Goal: Communication & Community: Answer question/provide support

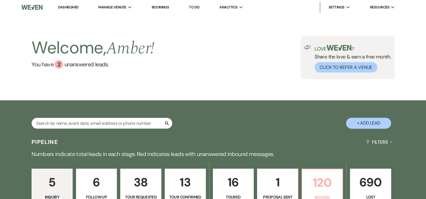
click at [323, 185] on p "120" at bounding box center [322, 182] width 34 height 19
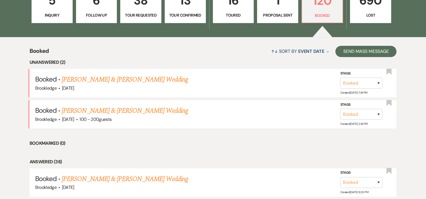
scroll to position [186, 0]
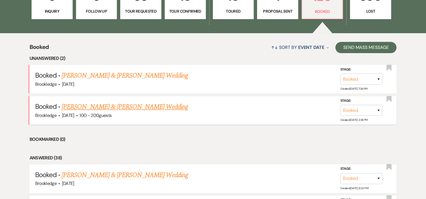
click at [109, 107] on link "[PERSON_NAME] & [PERSON_NAME] Wedding" at bounding box center [125, 107] width 126 height 10
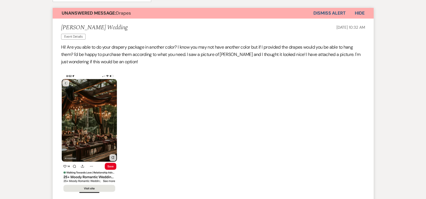
scroll to position [101, 0]
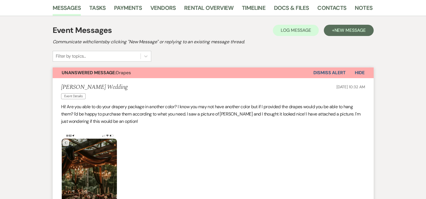
click at [321, 75] on button "Dismiss Alert" at bounding box center [329, 73] width 32 height 11
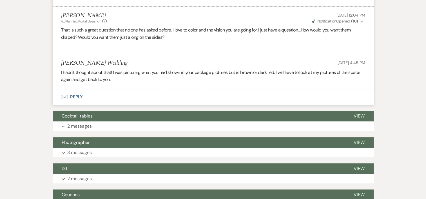
scroll to position [357, 0]
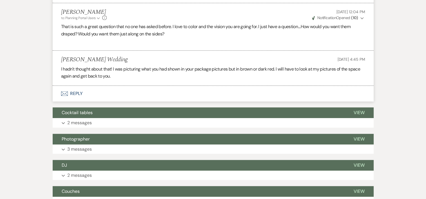
click at [75, 92] on button "Envelope Reply" at bounding box center [213, 94] width 321 height 16
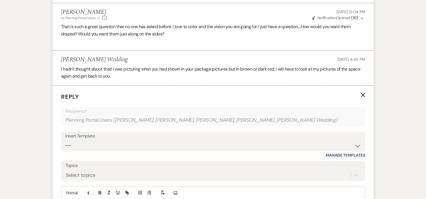
scroll to position [401, 0]
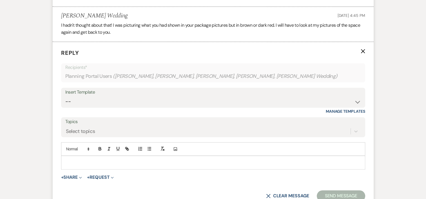
click at [93, 164] on p at bounding box center [213, 163] width 295 height 6
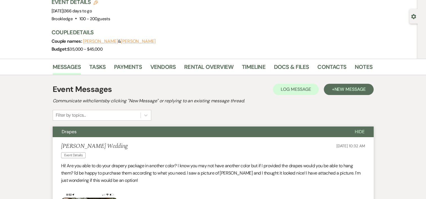
scroll to position [0, 0]
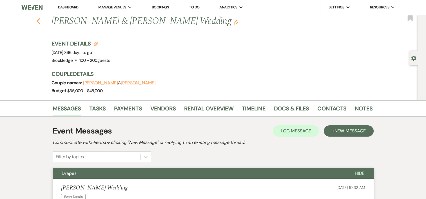
click at [39, 22] on icon "Previous" at bounding box center [38, 21] width 4 height 7
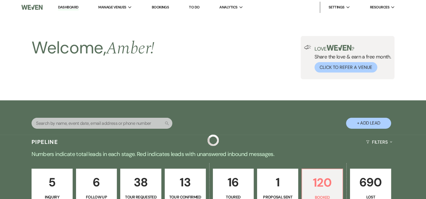
scroll to position [186, 0]
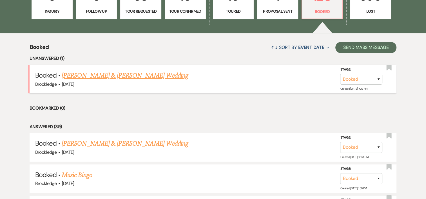
click at [69, 78] on link "[PERSON_NAME] & [PERSON_NAME] Wedding" at bounding box center [125, 76] width 126 height 10
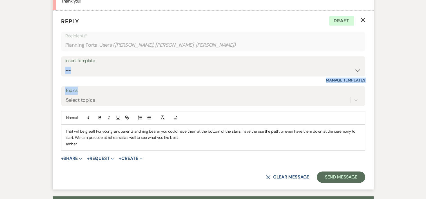
drag, startPoint x: 69, startPoint y: 78, endPoint x: 126, endPoint y: 85, distance: 56.7
click at [126, 85] on form "Reply X Draft Recipients* Planning Portal Users ( Karri Bellamy, Dan Ecker, Kat…" at bounding box center [213, 99] width 321 height 179
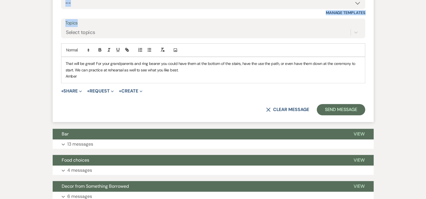
scroll to position [420, 0]
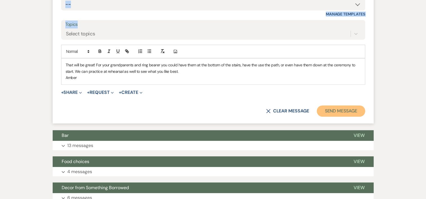
click at [353, 113] on button "Send Message" at bounding box center [341, 111] width 48 height 11
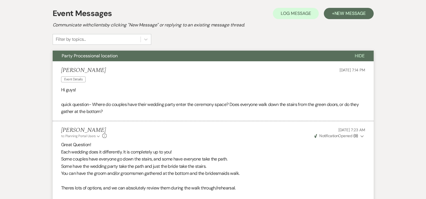
scroll to position [40, 0]
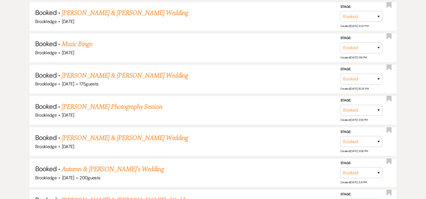
scroll to position [281, 0]
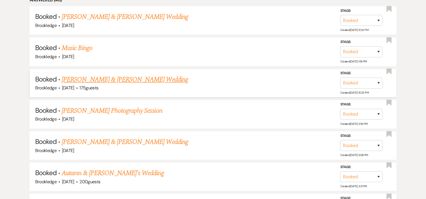
click at [144, 78] on link "[PERSON_NAME] & [PERSON_NAME] Wedding" at bounding box center [125, 80] width 126 height 10
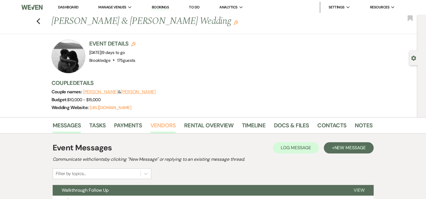
click at [168, 132] on link "Vendors" at bounding box center [162, 127] width 25 height 12
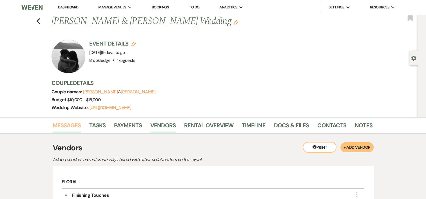
click at [62, 124] on link "Messages" at bounding box center [67, 127] width 28 height 12
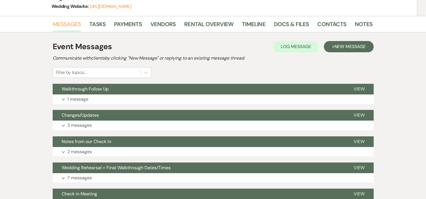
scroll to position [103, 0]
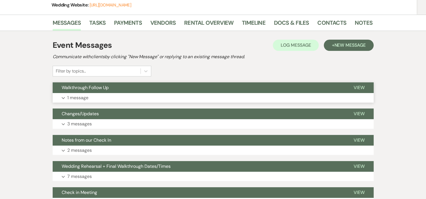
click at [85, 101] on p "1 message" at bounding box center [77, 97] width 21 height 7
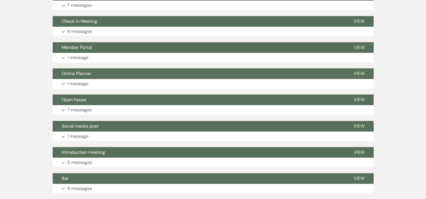
scroll to position [464, 0]
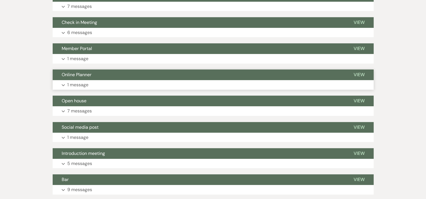
click at [70, 87] on p "1 message" at bounding box center [77, 84] width 21 height 7
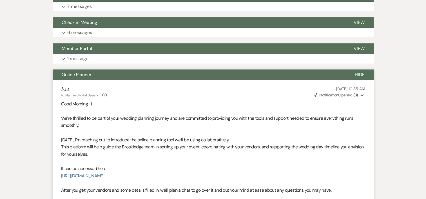
click at [104, 175] on link "https://docs.google.com/spreadsheets/d/1XdyyCWL6Ai1uwEd6heFUZUBCbmNCKb7kGJPQ5wH…" at bounding box center [82, 176] width 43 height 6
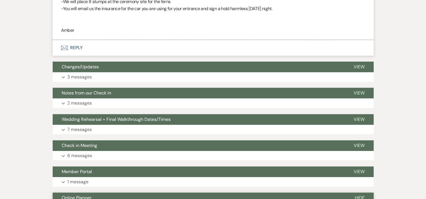
scroll to position [345, 0]
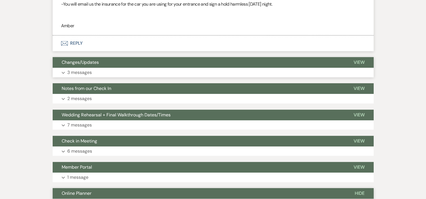
click at [90, 72] on p "3 messages" at bounding box center [79, 72] width 24 height 7
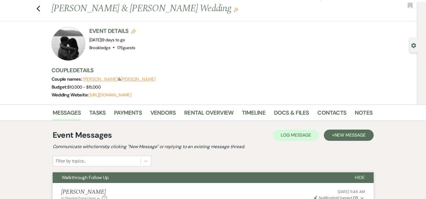
scroll to position [0, 0]
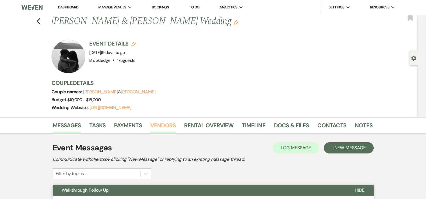
click at [161, 128] on link "Vendors" at bounding box center [162, 127] width 25 height 12
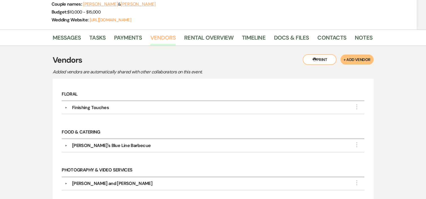
scroll to position [101, 0]
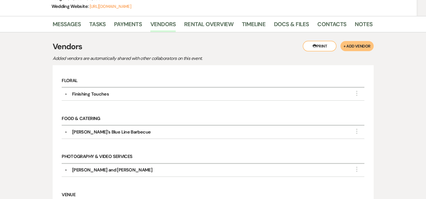
click at [104, 94] on div "Finishing Touches" at bounding box center [90, 94] width 37 height 7
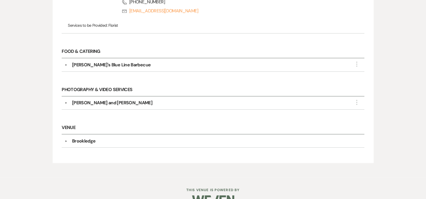
scroll to position [244, 0]
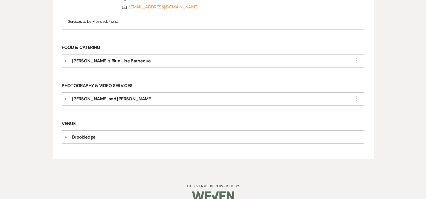
click at [122, 60] on div "Bernie's Blue Line Barbecue" at bounding box center [111, 61] width 79 height 7
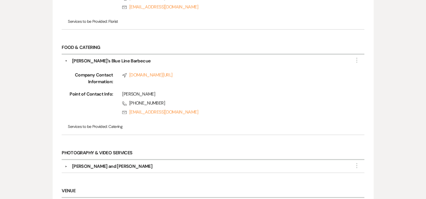
click at [99, 168] on div "Jackson and Nina" at bounding box center [112, 166] width 80 height 7
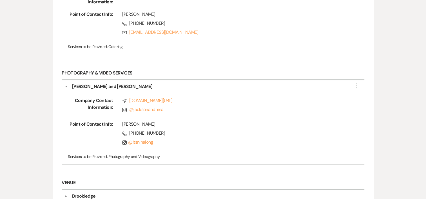
scroll to position [337, 0]
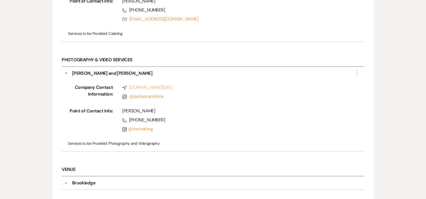
click at [151, 88] on link "Compass jacksonandnina.com/" at bounding box center [234, 87] width 224 height 7
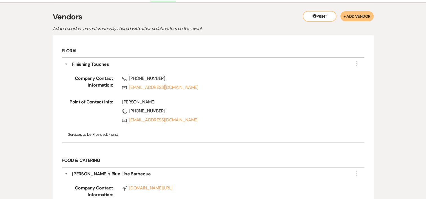
scroll to position [2, 0]
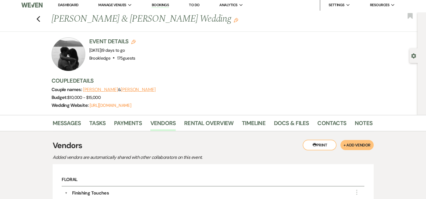
click at [66, 52] on div at bounding box center [69, 54] width 34 height 34
drag, startPoint x: 71, startPoint y: 48, endPoint x: 70, endPoint y: 65, distance: 17.2
click at [70, 65] on div at bounding box center [69, 54] width 34 height 34
click at [105, 105] on link "[URL][DOMAIN_NAME]" at bounding box center [111, 106] width 42 height 6
click at [40, 17] on use "button" at bounding box center [38, 19] width 4 height 6
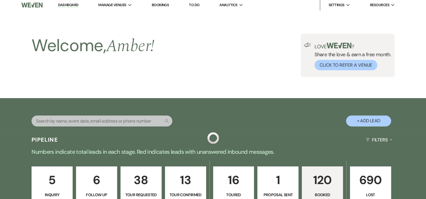
scroll to position [281, 0]
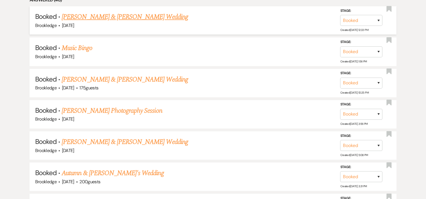
click at [132, 16] on link "[PERSON_NAME] & [PERSON_NAME] Wedding" at bounding box center [125, 17] width 126 height 10
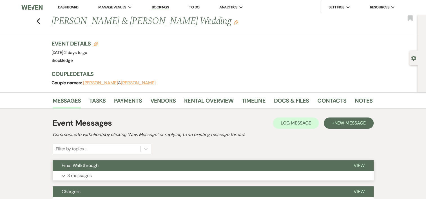
click at [87, 173] on p "3 messages" at bounding box center [79, 175] width 24 height 7
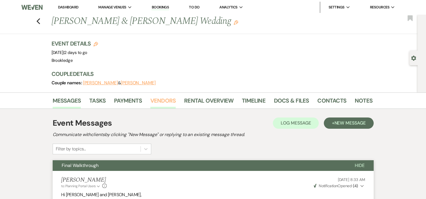
click at [172, 102] on link "Vendors" at bounding box center [162, 102] width 25 height 12
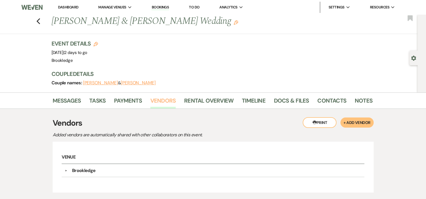
scroll to position [43, 0]
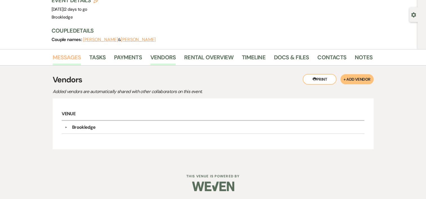
click at [61, 55] on link "Messages" at bounding box center [67, 59] width 28 height 12
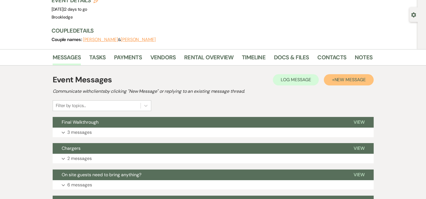
click at [362, 79] on span "New Message" at bounding box center [349, 80] width 31 height 6
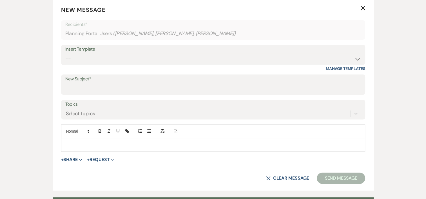
scroll to position [174, 0]
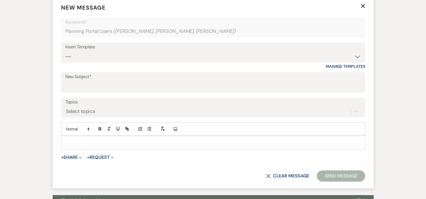
click at [199, 79] on label "New Subject*" at bounding box center [213, 77] width 296 height 8
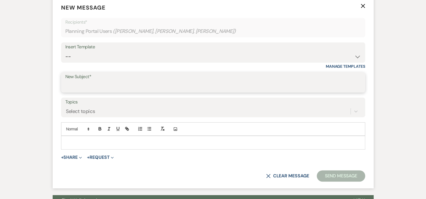
click at [199, 81] on input "New Subject*" at bounding box center [213, 86] width 296 height 11
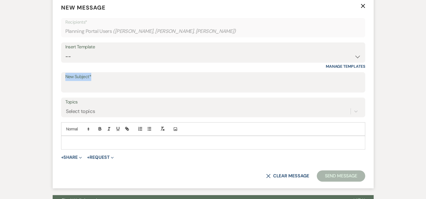
click at [199, 79] on label "New Subject*" at bounding box center [213, 77] width 296 height 8
click at [199, 81] on input "New Subject*" at bounding box center [213, 86] width 296 height 11
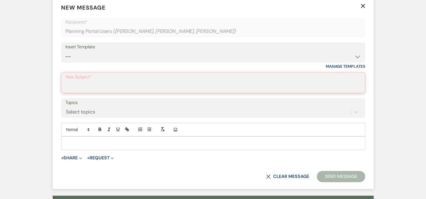
click at [174, 91] on input "New Subject*" at bounding box center [213, 86] width 295 height 11
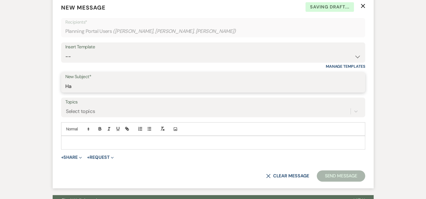
type input "H"
type input "-;;----------------------------------------------------------------------------…"
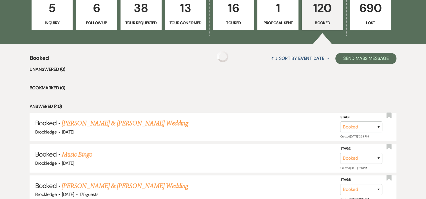
scroll to position [281, 0]
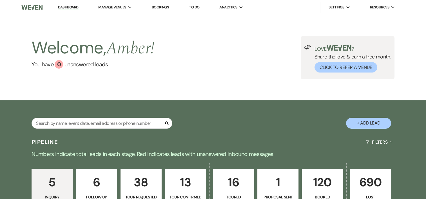
click at [333, 179] on p "120" at bounding box center [322, 182] width 34 height 19
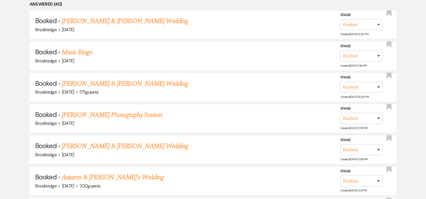
scroll to position [281, 0]
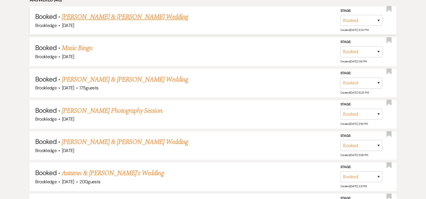
click at [140, 14] on link "[PERSON_NAME] & [PERSON_NAME] Wedding" at bounding box center [125, 17] width 126 height 10
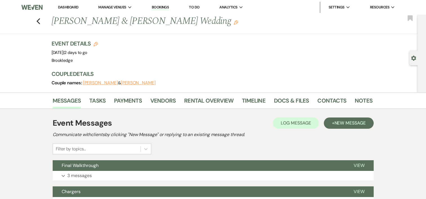
click at [43, 20] on div "Previous [PERSON_NAME] & [PERSON_NAME] Wedding Edit Bookmark" at bounding box center [207, 24] width 420 height 19
click at [41, 21] on icon "Previous" at bounding box center [38, 21] width 4 height 7
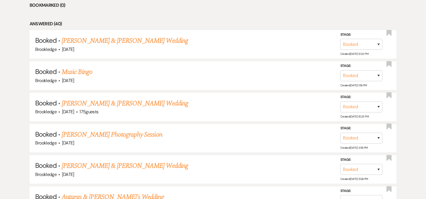
scroll to position [253, 0]
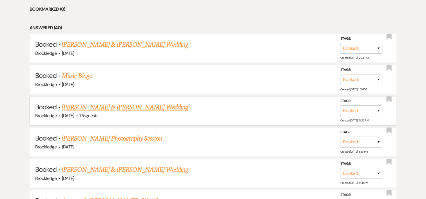
click at [134, 107] on link "[PERSON_NAME] & [PERSON_NAME] Wedding" at bounding box center [125, 107] width 126 height 10
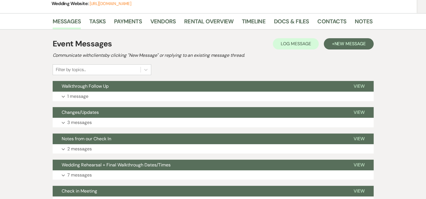
scroll to position [112, 0]
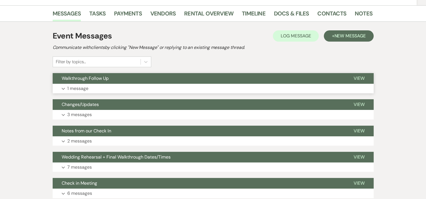
click at [74, 87] on p "1 message" at bounding box center [77, 88] width 21 height 7
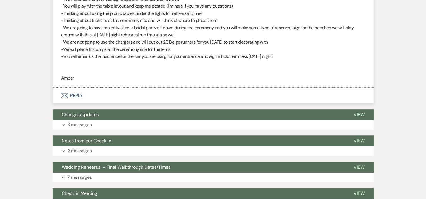
scroll to position [304, 0]
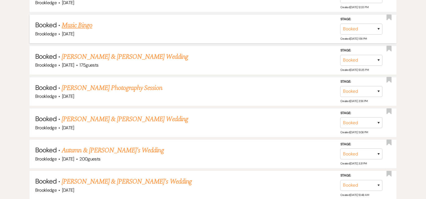
scroll to position [253, 0]
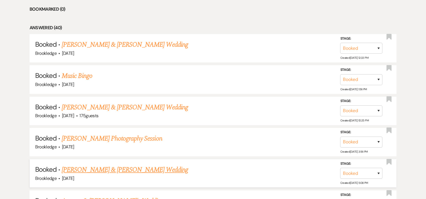
click at [122, 167] on link "[PERSON_NAME] & [PERSON_NAME] Wedding" at bounding box center [125, 170] width 126 height 10
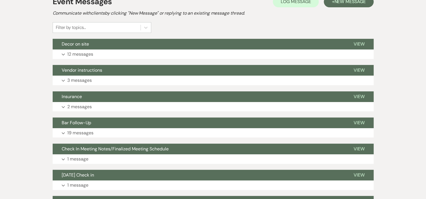
scroll to position [148, 0]
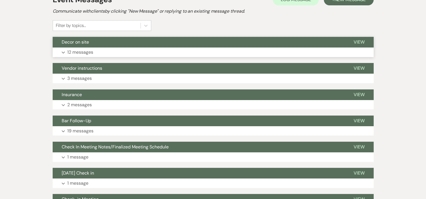
click at [82, 50] on p "12 messages" at bounding box center [80, 52] width 26 height 7
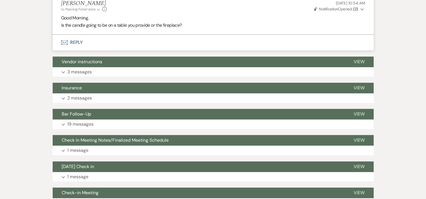
scroll to position [672, 0]
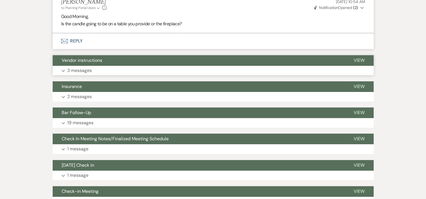
click at [84, 70] on p "3 messages" at bounding box center [79, 70] width 24 height 7
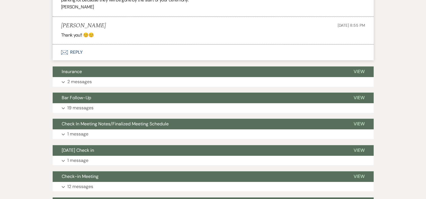
scroll to position [842, 0]
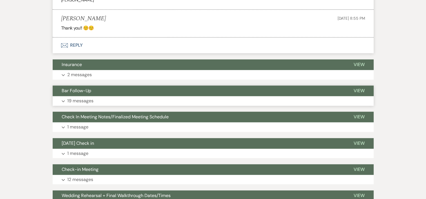
click at [80, 99] on p "19 messages" at bounding box center [80, 100] width 26 height 7
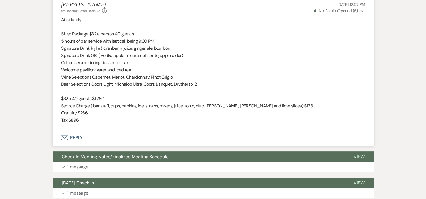
scroll to position [2344, 0]
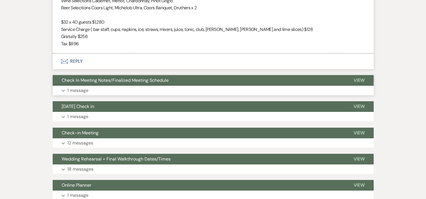
click at [70, 91] on p "1 message" at bounding box center [77, 90] width 21 height 7
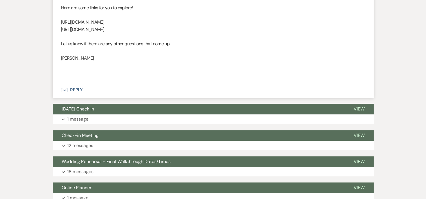
scroll to position [2675, 0]
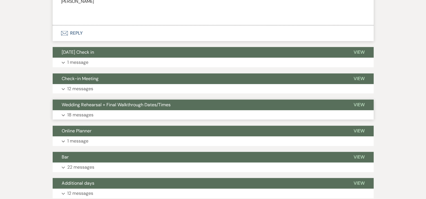
click at [88, 113] on p "18 messages" at bounding box center [80, 114] width 26 height 7
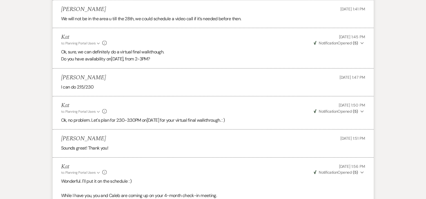
scroll to position [3445, 0]
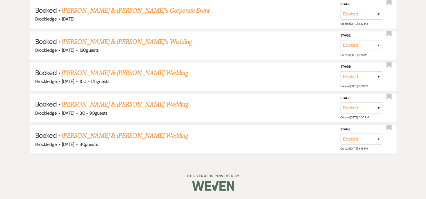
scroll to position [253, 0]
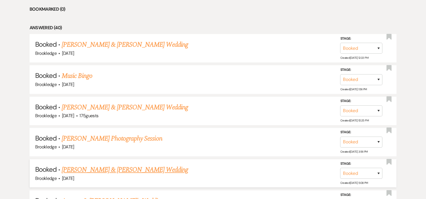
click at [128, 167] on link "[PERSON_NAME] & [PERSON_NAME] Wedding" at bounding box center [125, 170] width 126 height 10
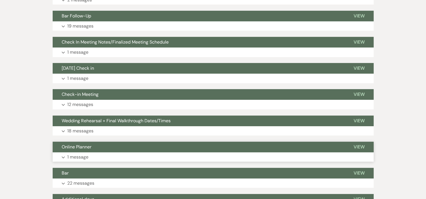
click at [78, 158] on p "1 message" at bounding box center [77, 157] width 21 height 7
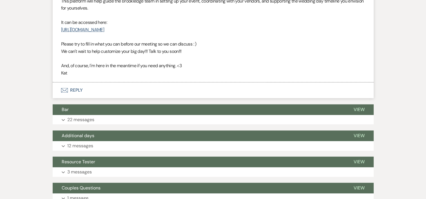
scroll to position [435, 0]
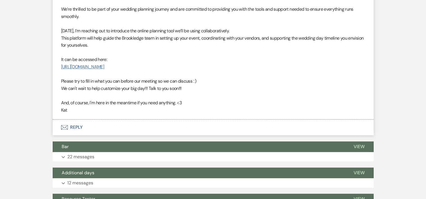
click at [104, 66] on link "[URL][DOMAIN_NAME]" at bounding box center [82, 67] width 43 height 6
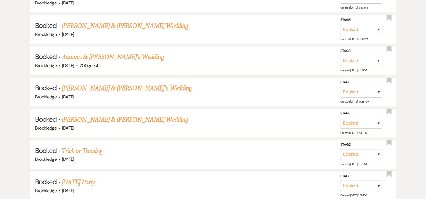
scroll to position [400, 0]
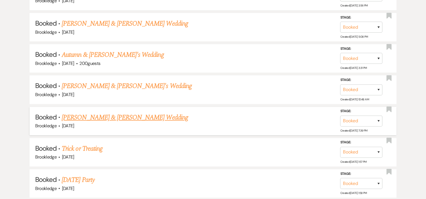
click at [124, 115] on link "[PERSON_NAME] & [PERSON_NAME] Wedding" at bounding box center [125, 118] width 126 height 10
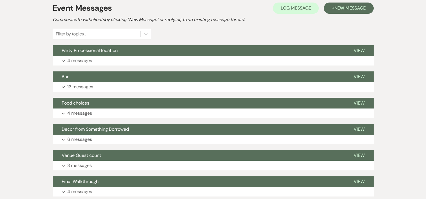
scroll to position [140, 0]
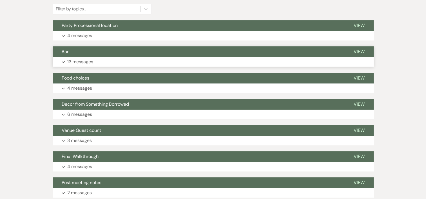
click at [73, 62] on p "13 messages" at bounding box center [80, 61] width 26 height 7
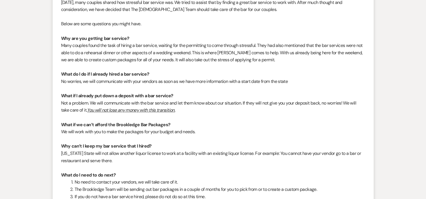
scroll to position [0, 0]
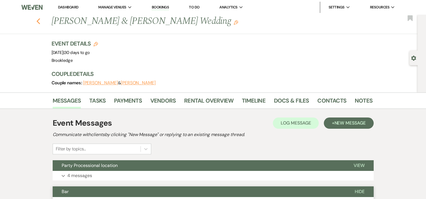
click at [41, 21] on icon "Previous" at bounding box center [38, 21] width 4 height 7
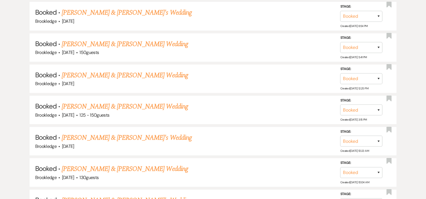
scroll to position [1323, 0]
